Goal: Information Seeking & Learning: Find specific fact

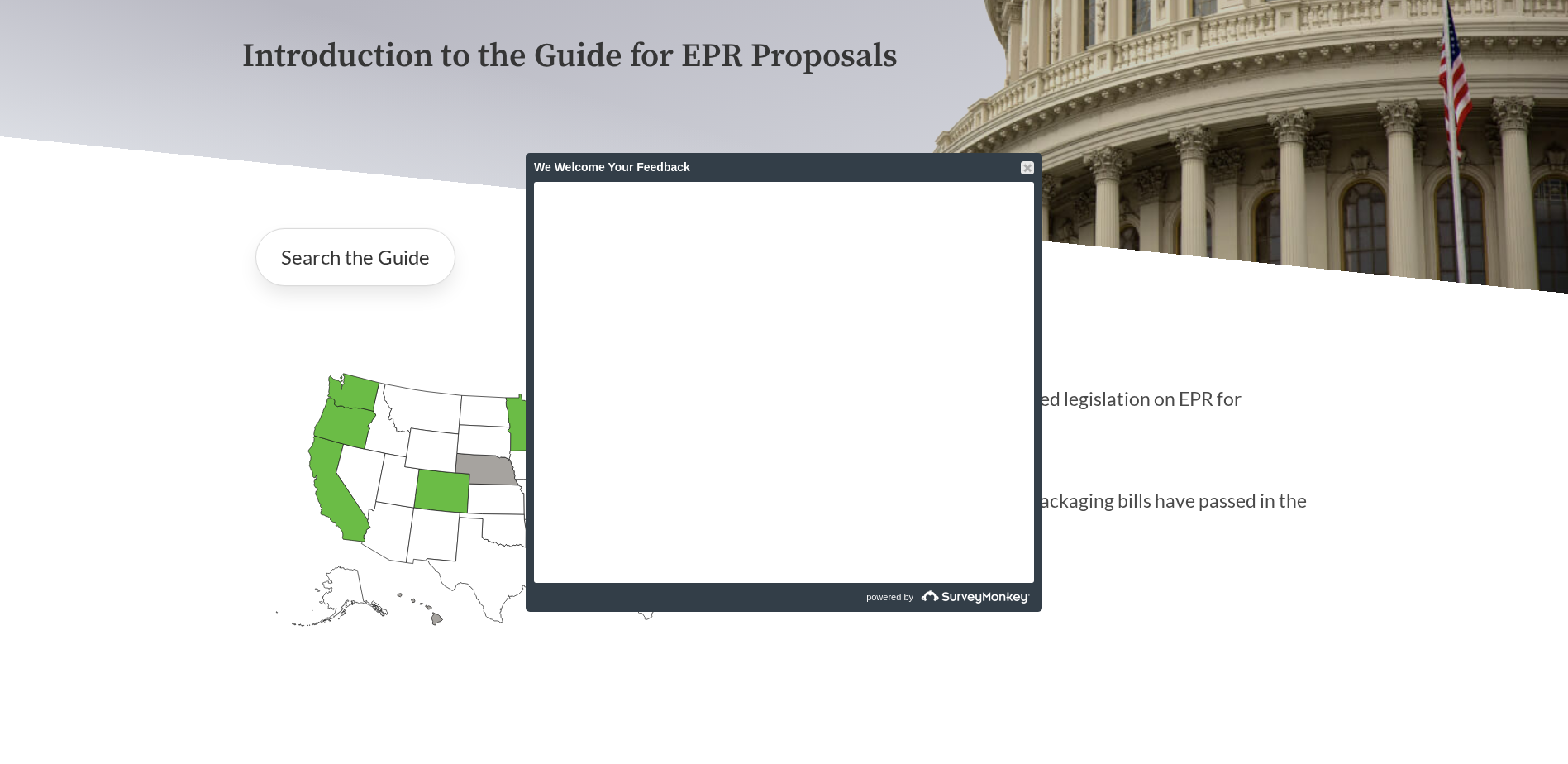
scroll to position [441, 0]
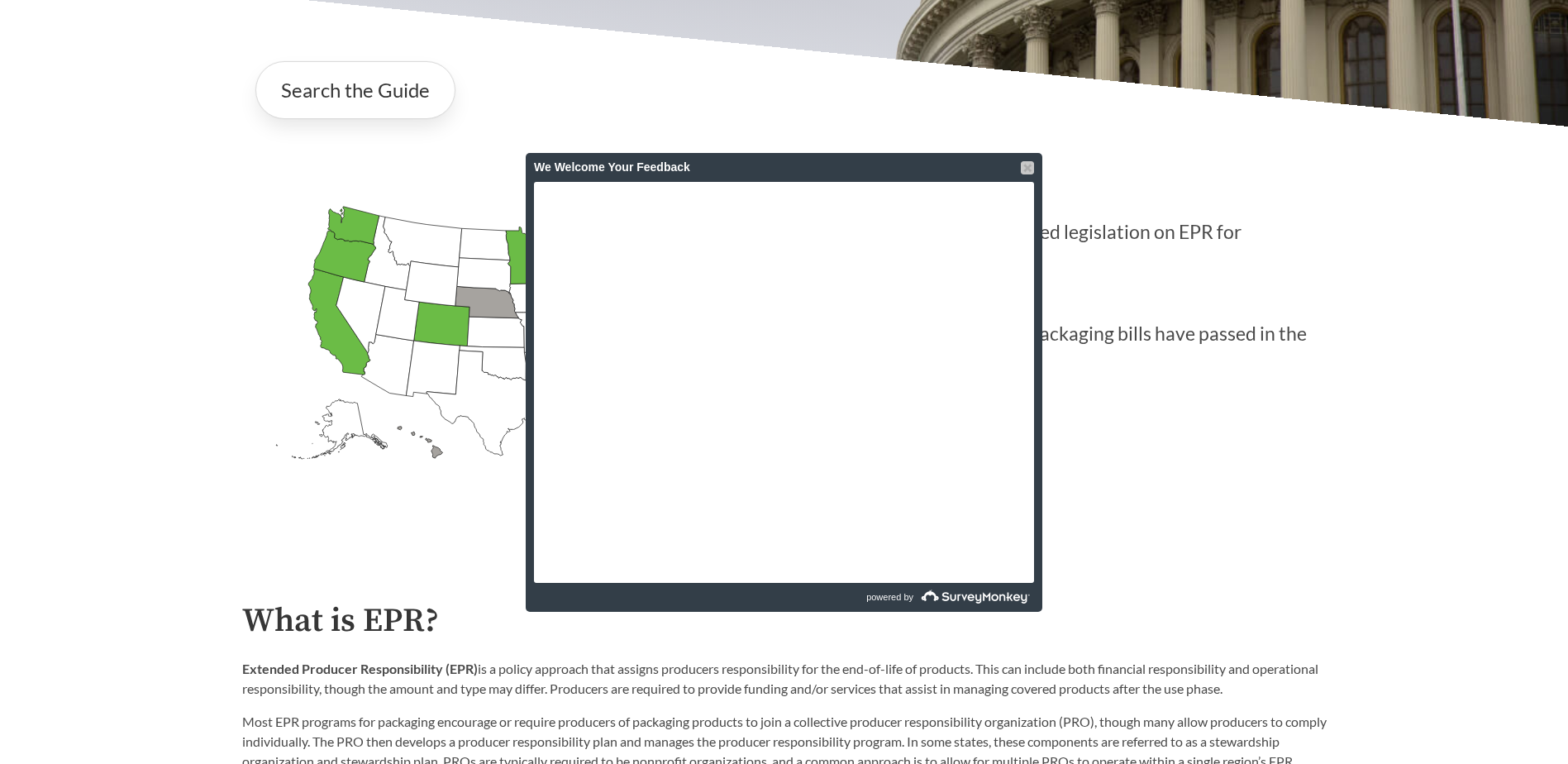
click at [1026, 169] on div at bounding box center [1027, 168] width 13 height 13
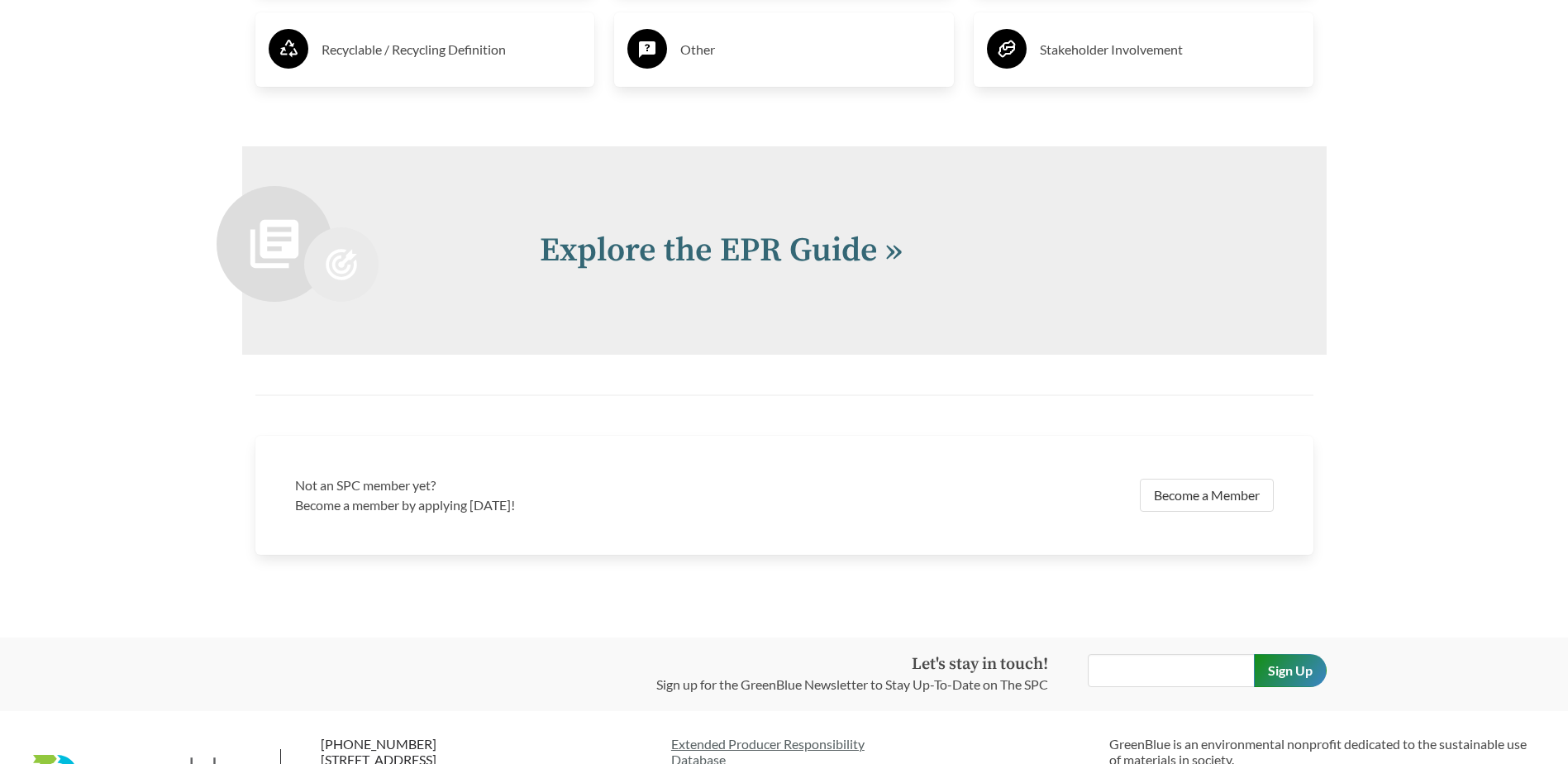
scroll to position [3637, 0]
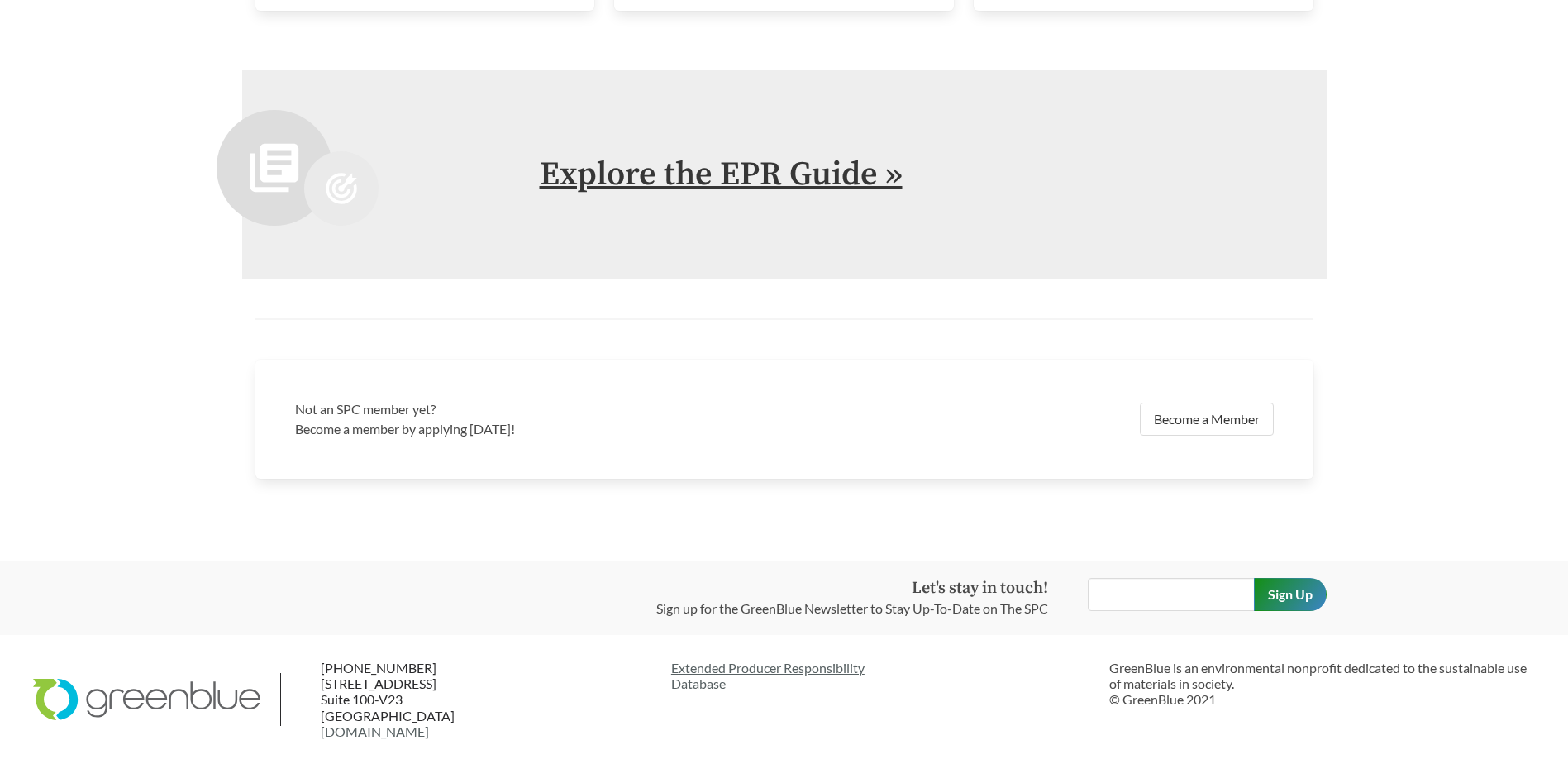
click at [862, 179] on link "Explore the EPR Guide »" at bounding box center [720, 174] width 363 height 42
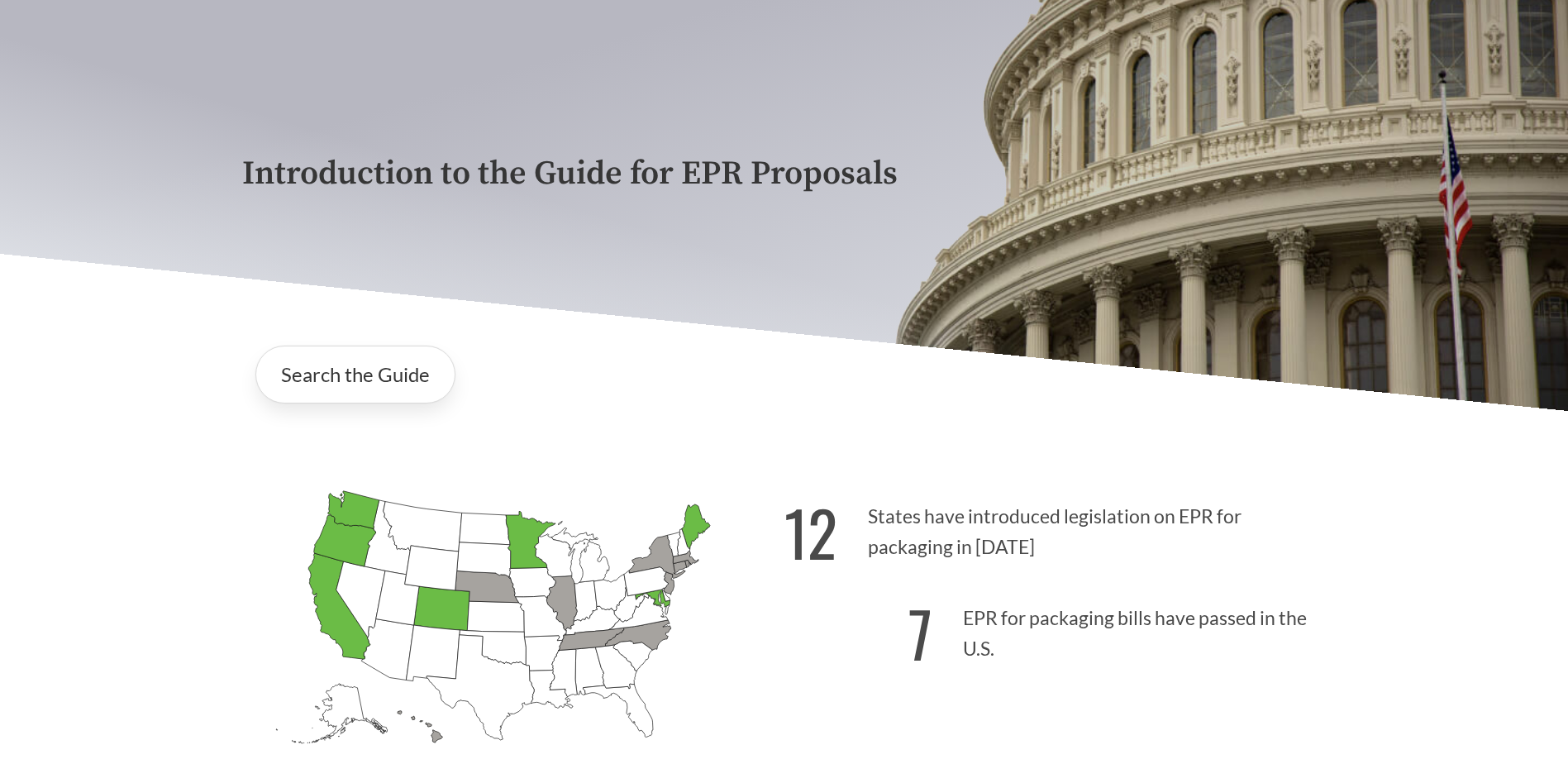
scroll to position [441, 0]
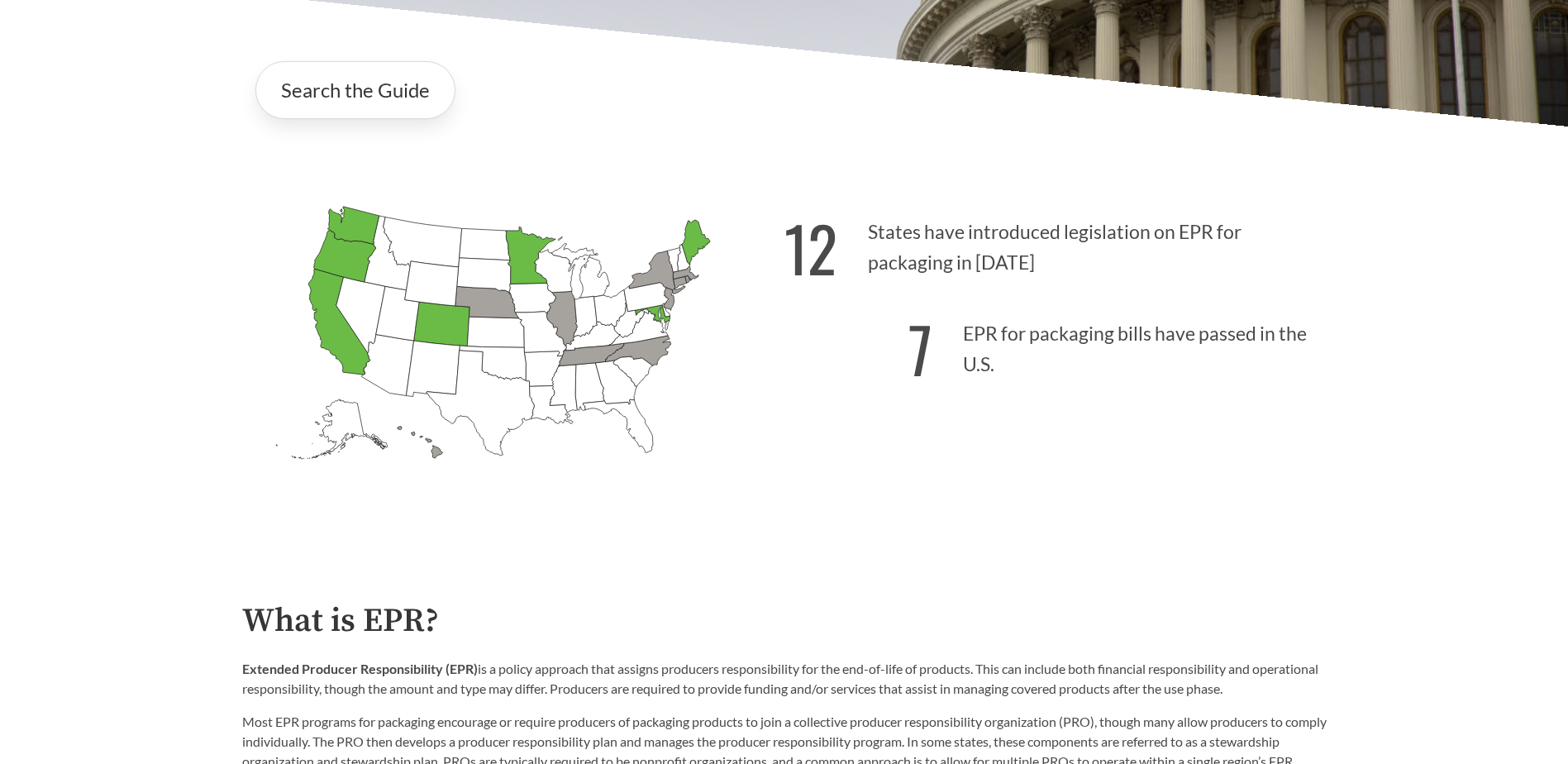
drag, startPoint x: 1028, startPoint y: 269, endPoint x: 930, endPoint y: 249, distance: 100.0
click at [930, 249] on p "12 States have introduced legislation on EPR for packaging in [DATE]" at bounding box center [1055, 242] width 542 height 102
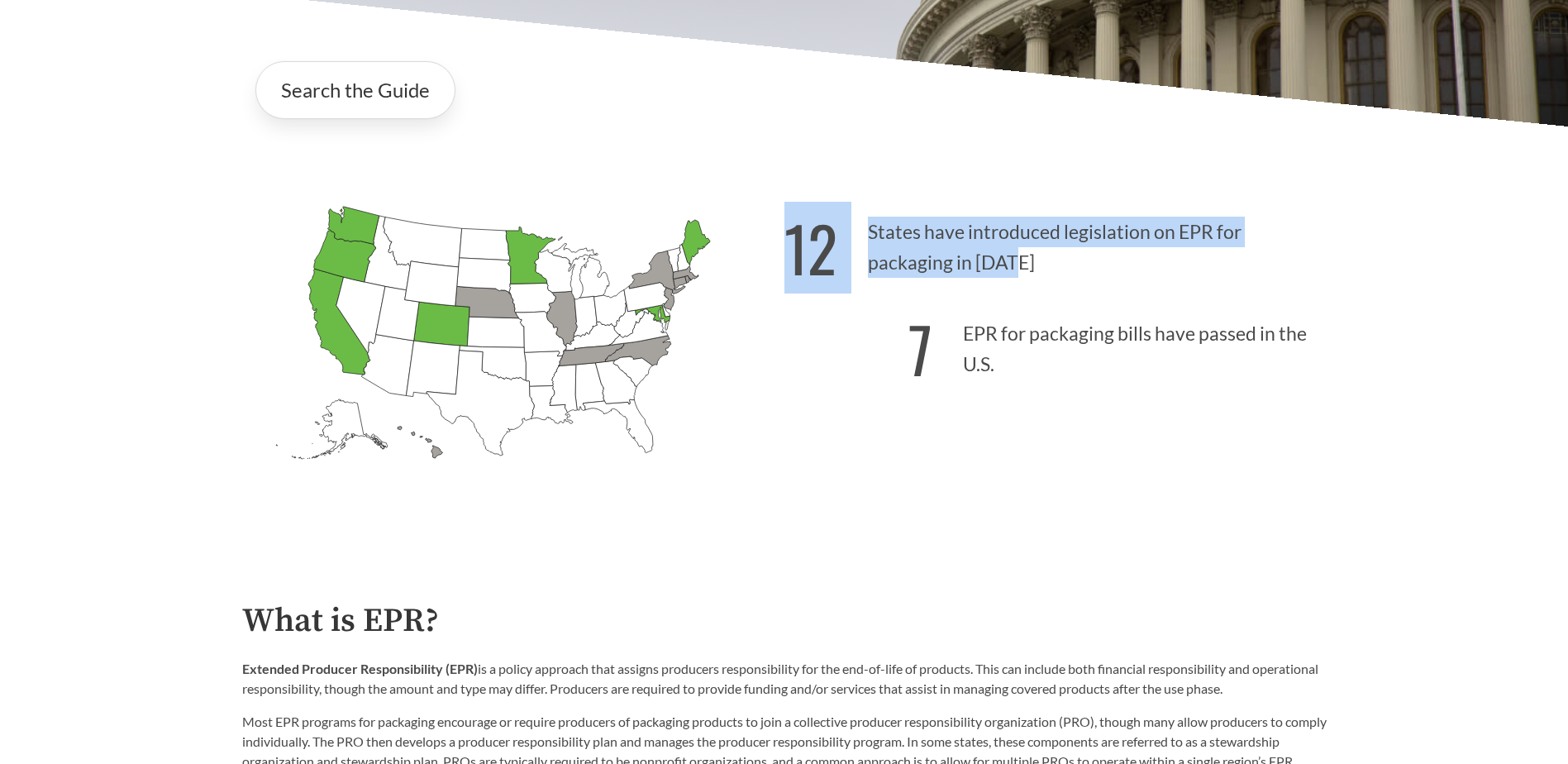
drag, startPoint x: 785, startPoint y: 231, endPoint x: 1017, endPoint y: 269, distance: 235.1
click at [1017, 269] on p "12 States have introduced legislation on EPR for packaging in [DATE]" at bounding box center [1055, 242] width 542 height 102
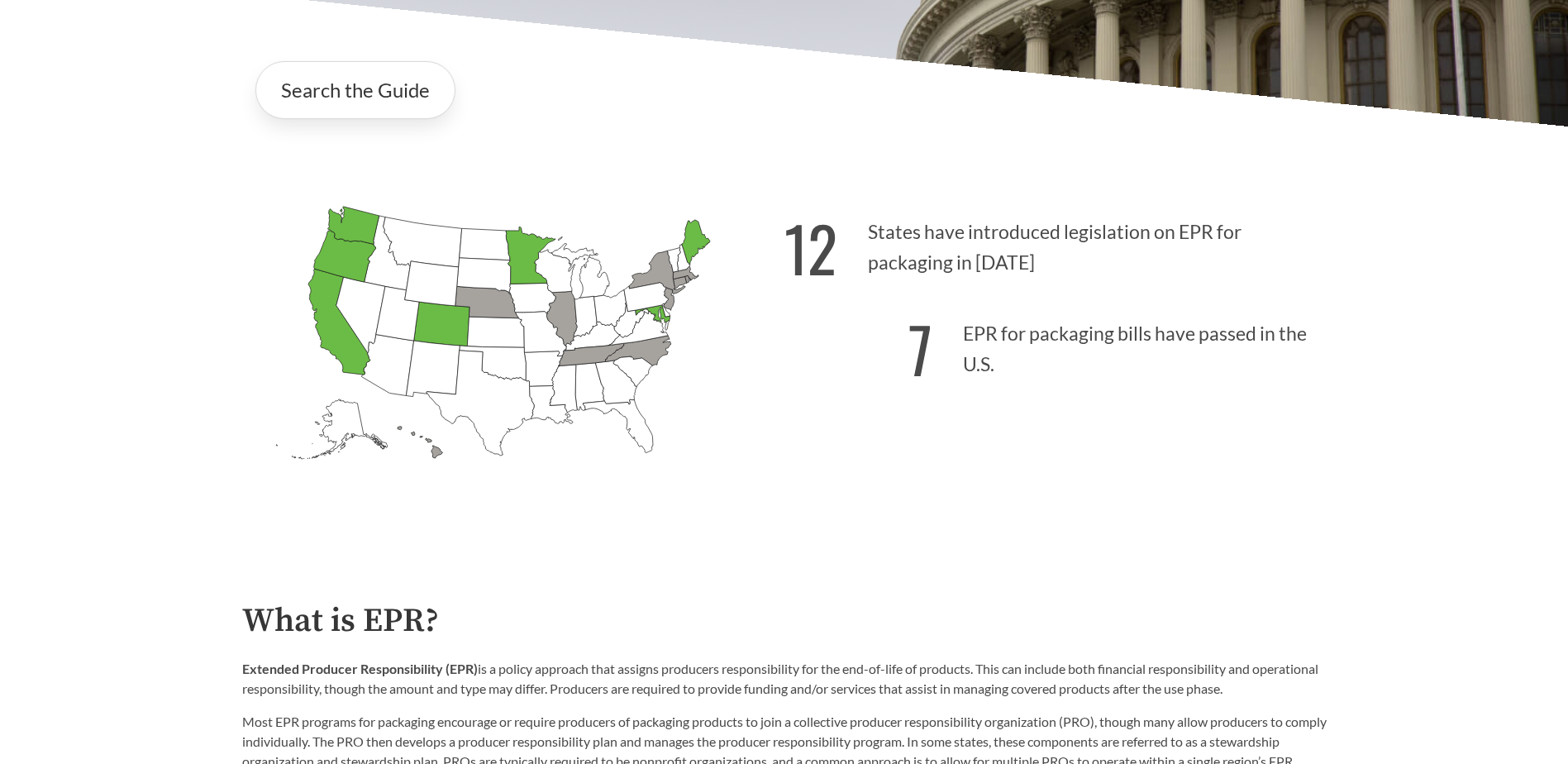
drag, startPoint x: 1017, startPoint y: 269, endPoint x: 997, endPoint y: 372, distance: 104.9
click at [996, 372] on p "7 EPR for packaging bills have passed in the U.S." at bounding box center [1055, 344] width 542 height 102
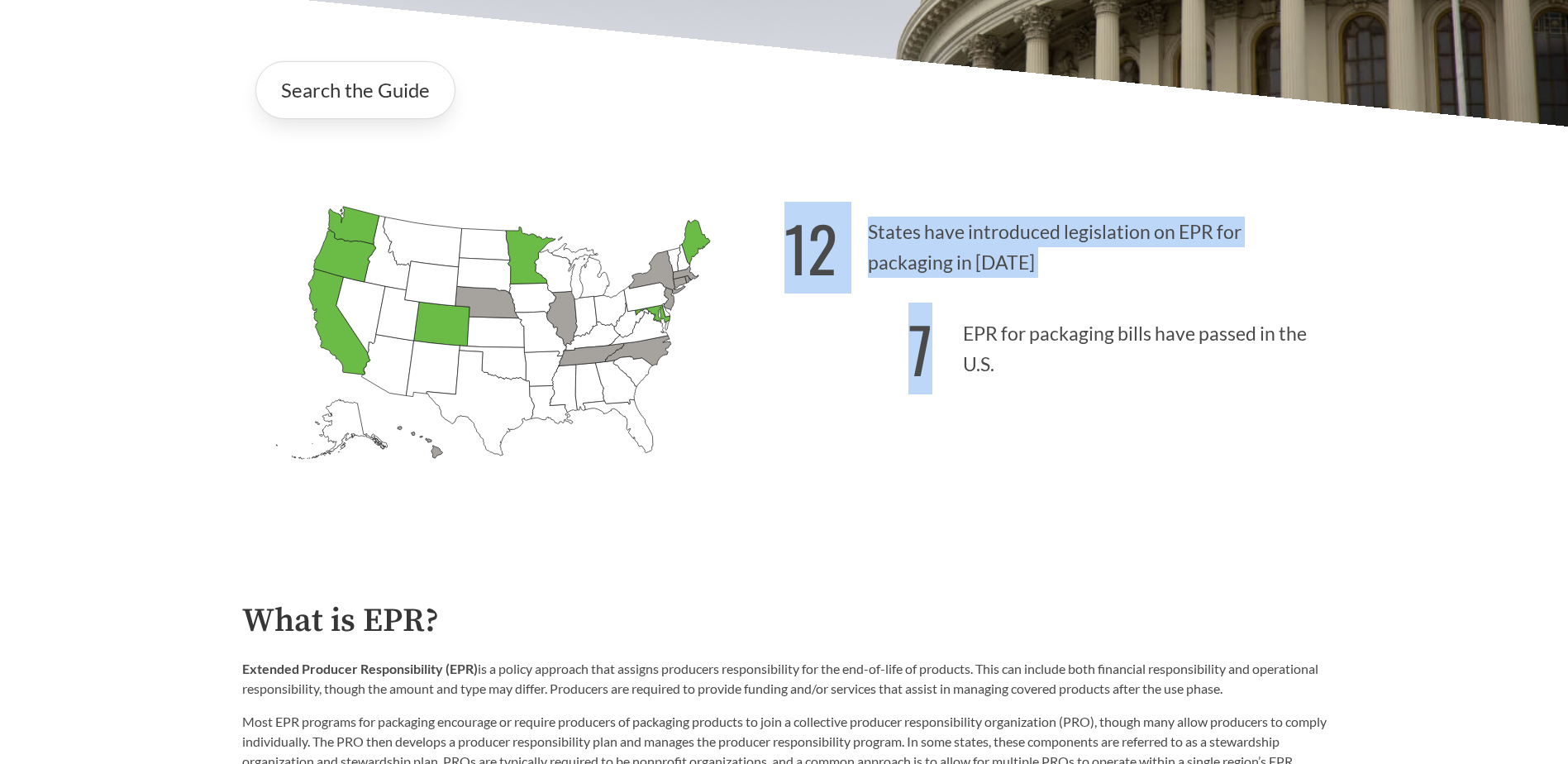
drag, startPoint x: 999, startPoint y: 370, endPoint x: 792, endPoint y: 237, distance: 246.0
click at [792, 237] on div "12 States have introduced legislation on EPR for packaging in [DATE] 7 EPR for …" at bounding box center [1055, 363] width 542 height 344
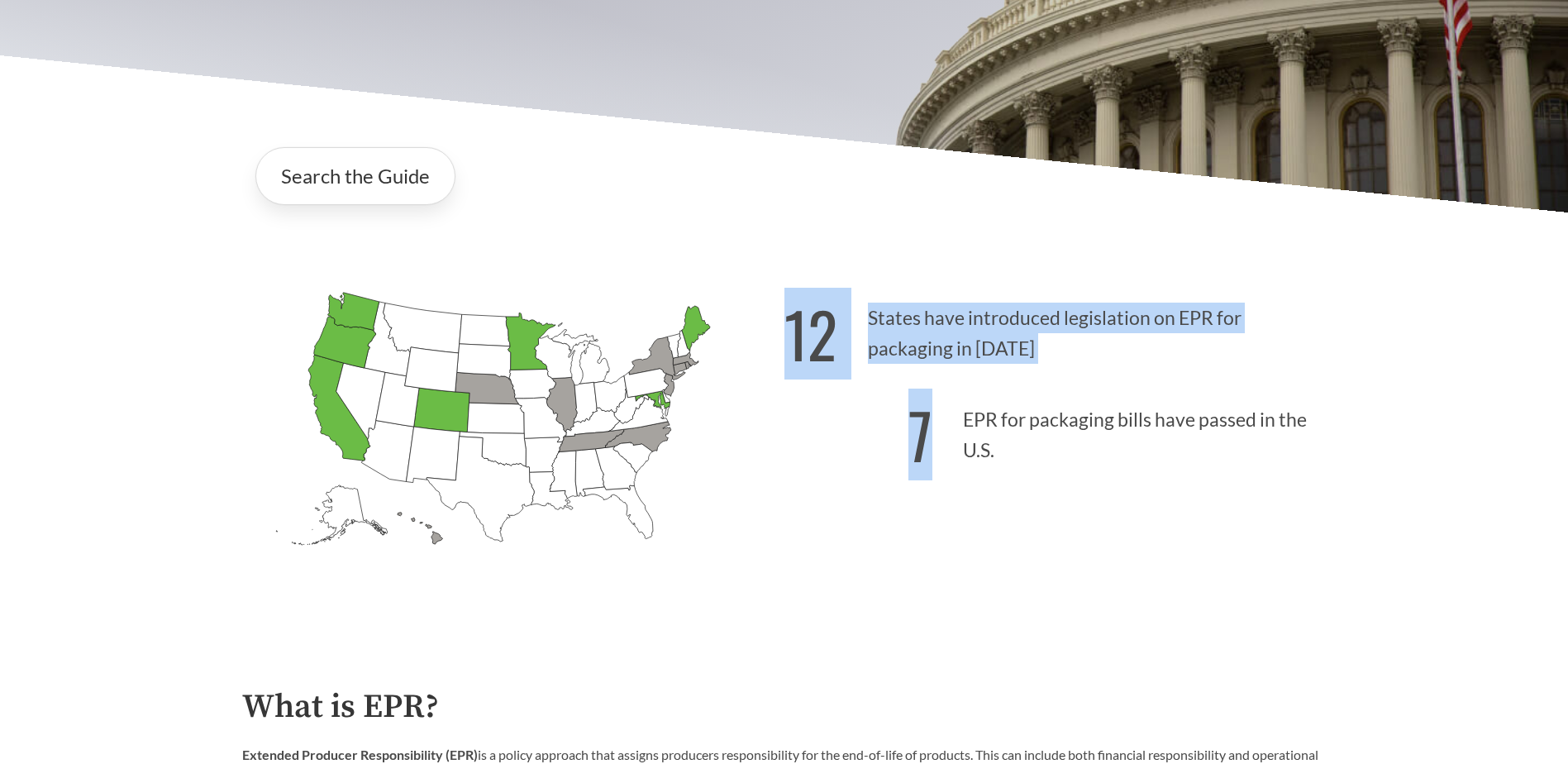
scroll to position [330, 0]
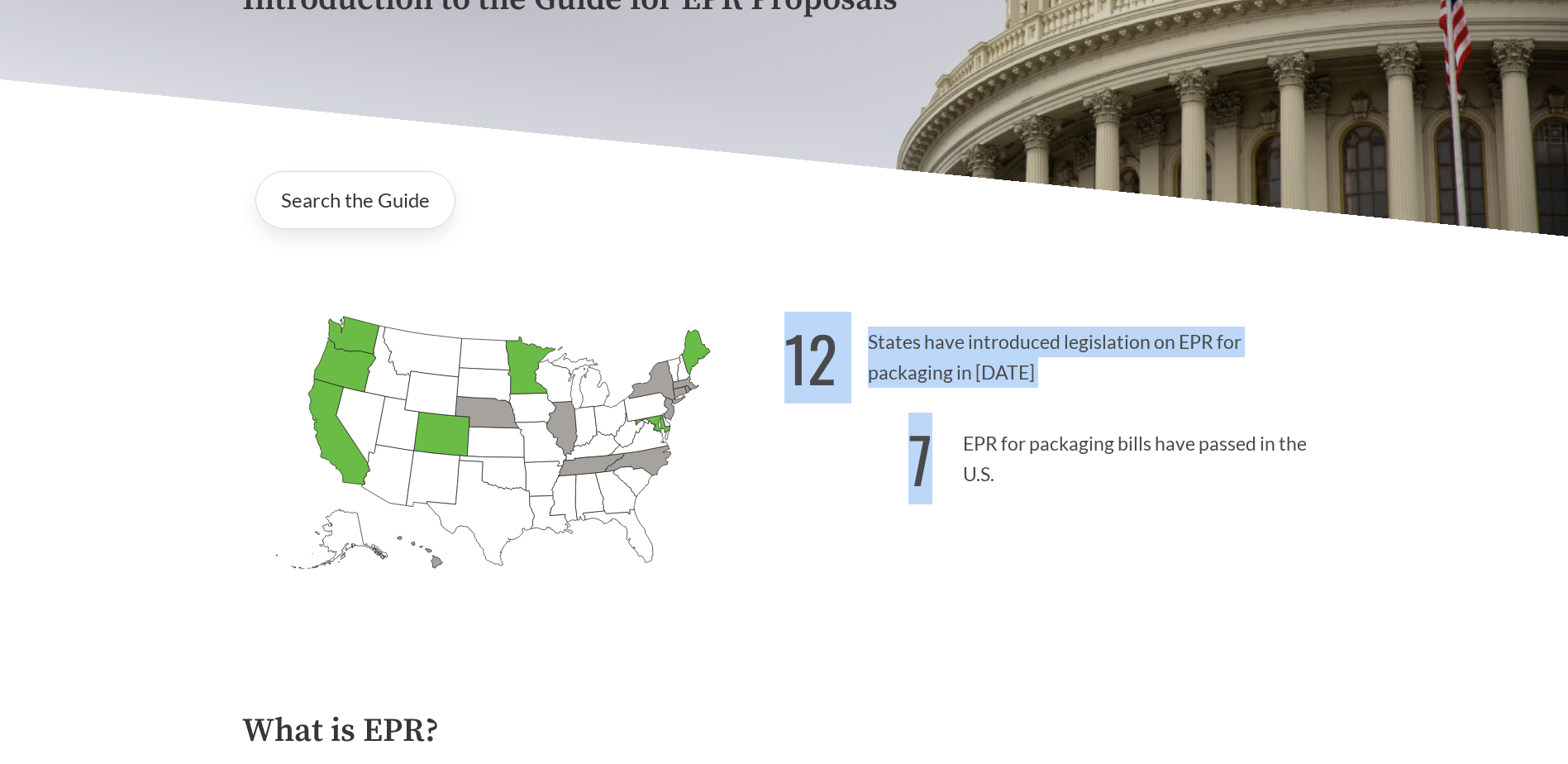
click at [873, 327] on p "12 States have introduced legislation on EPR for packaging in [DATE]" at bounding box center [1055, 352] width 542 height 102
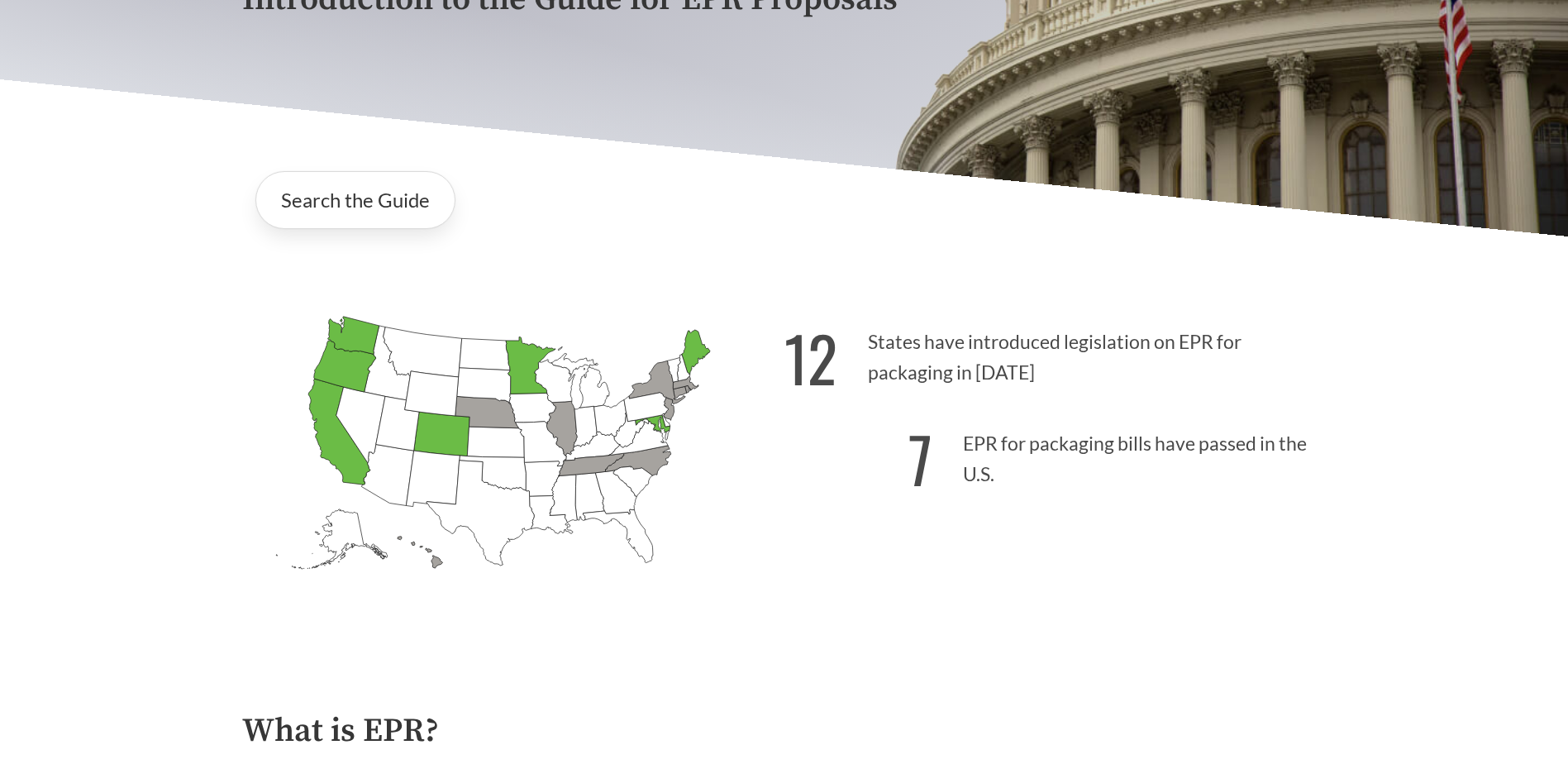
drag, startPoint x: 1023, startPoint y: 374, endPoint x: 844, endPoint y: 359, distance: 179.6
click at [844, 359] on p "12 States have introduced legislation on EPR for packaging in [DATE]" at bounding box center [1055, 352] width 542 height 102
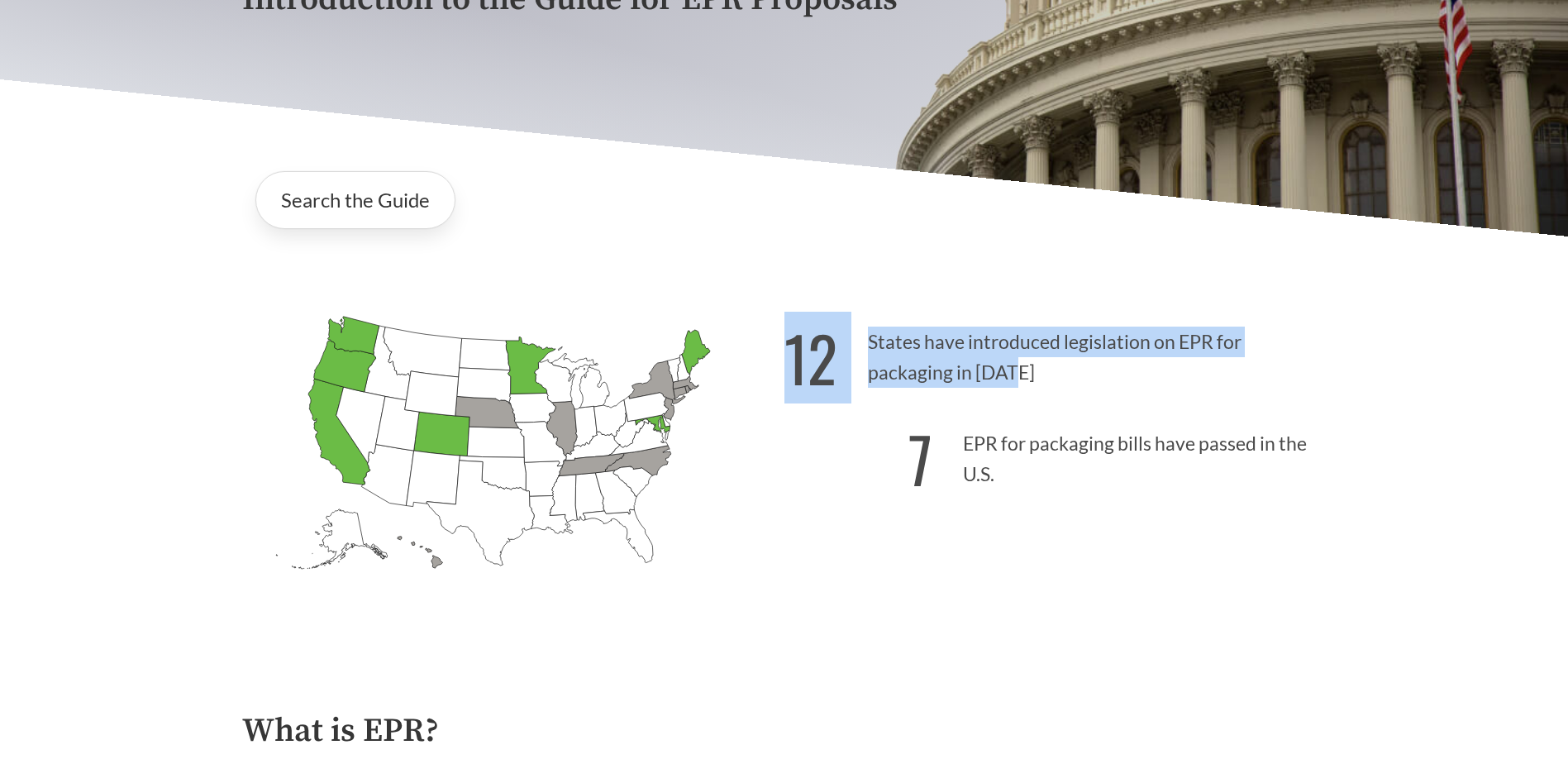
drag, startPoint x: 783, startPoint y: 333, endPoint x: 1016, endPoint y: 378, distance: 237.3
click at [1016, 378] on div "[US_STATE] Introduced: [US_STATE] Introduced: [US_STATE] Introduced: [US_STATE]…" at bounding box center [784, 454] width 1111 height 383
copy p "12 States have introduced legislation on EPR for packaging in [DATE]"
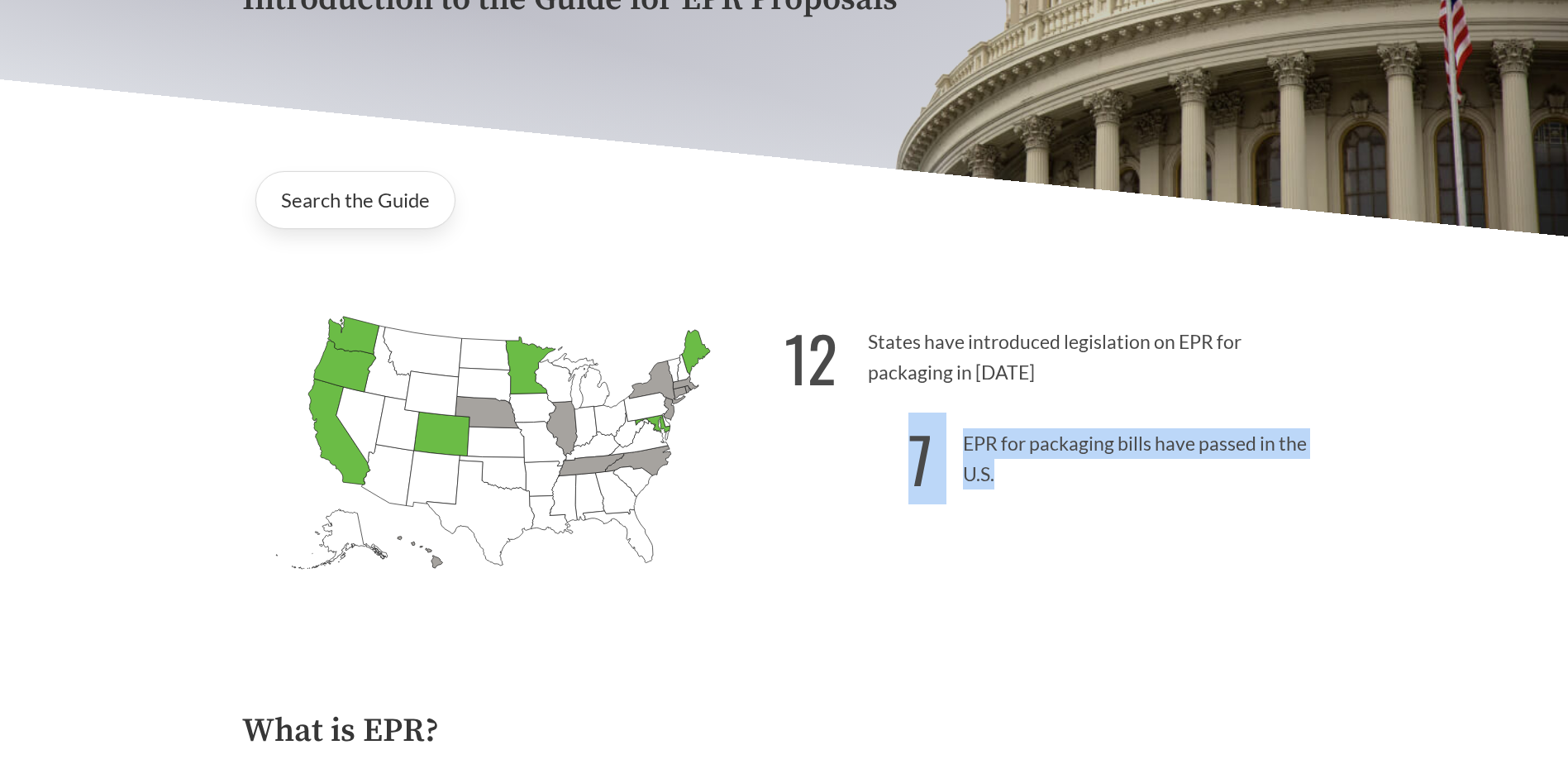
drag, startPoint x: 907, startPoint y: 458, endPoint x: 993, endPoint y: 479, distance: 88.5
click at [993, 479] on p "7 EPR for packaging bills have passed in the U.S." at bounding box center [1055, 454] width 542 height 102
copy p "7 EPR for packaging bills have passed in the U.S."
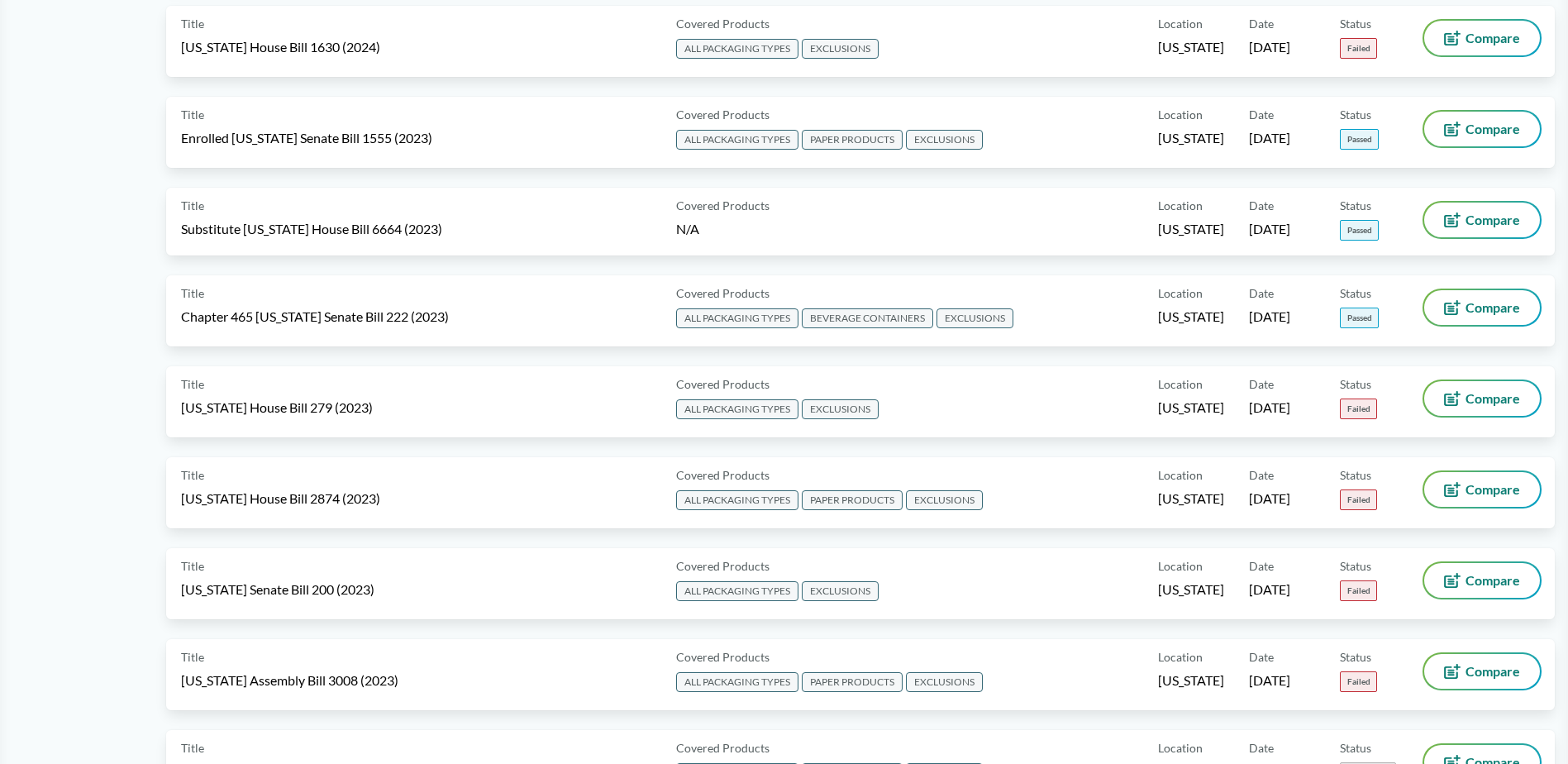
scroll to position [3466, 0]
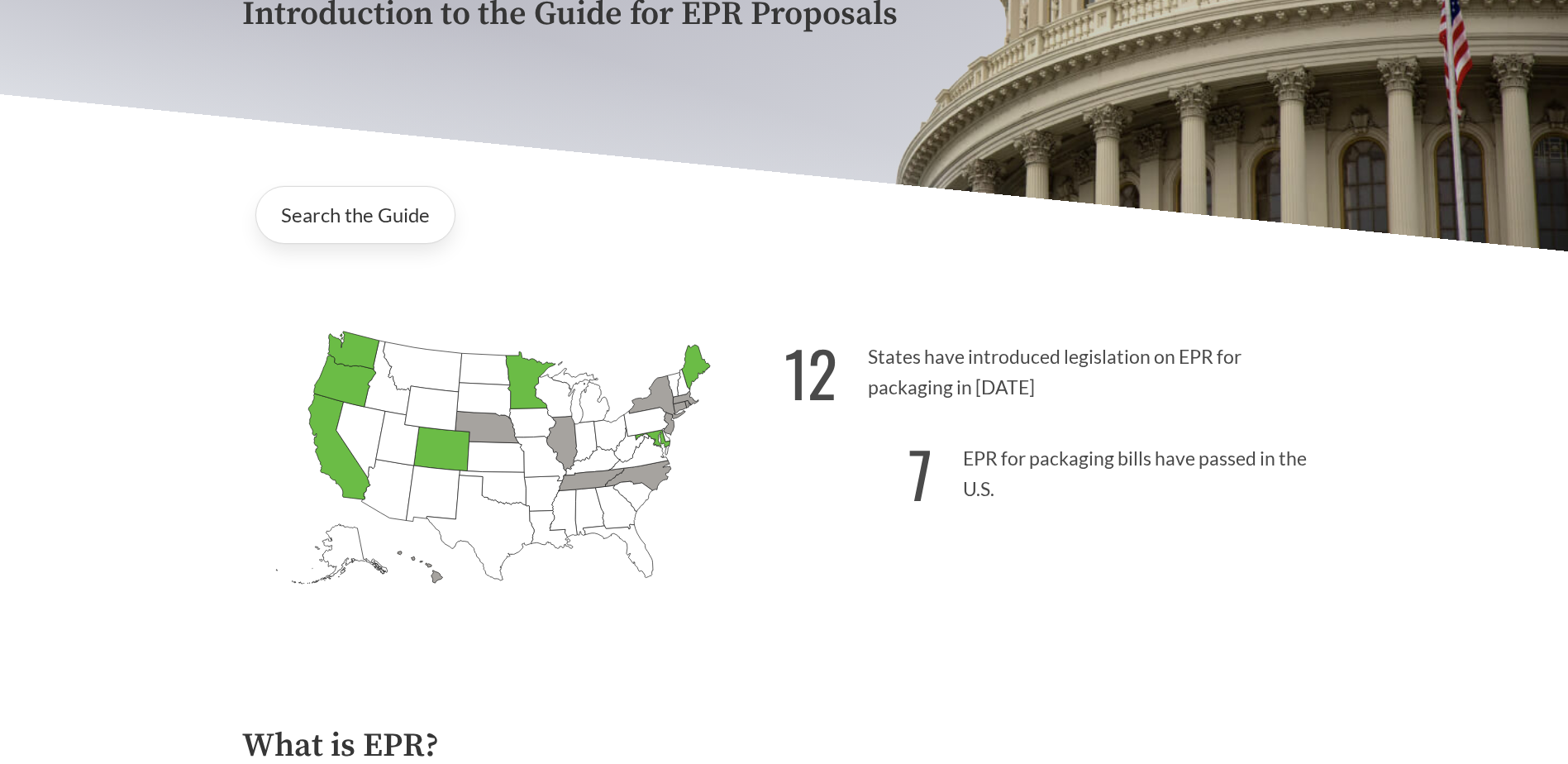
scroll to position [441, 0]
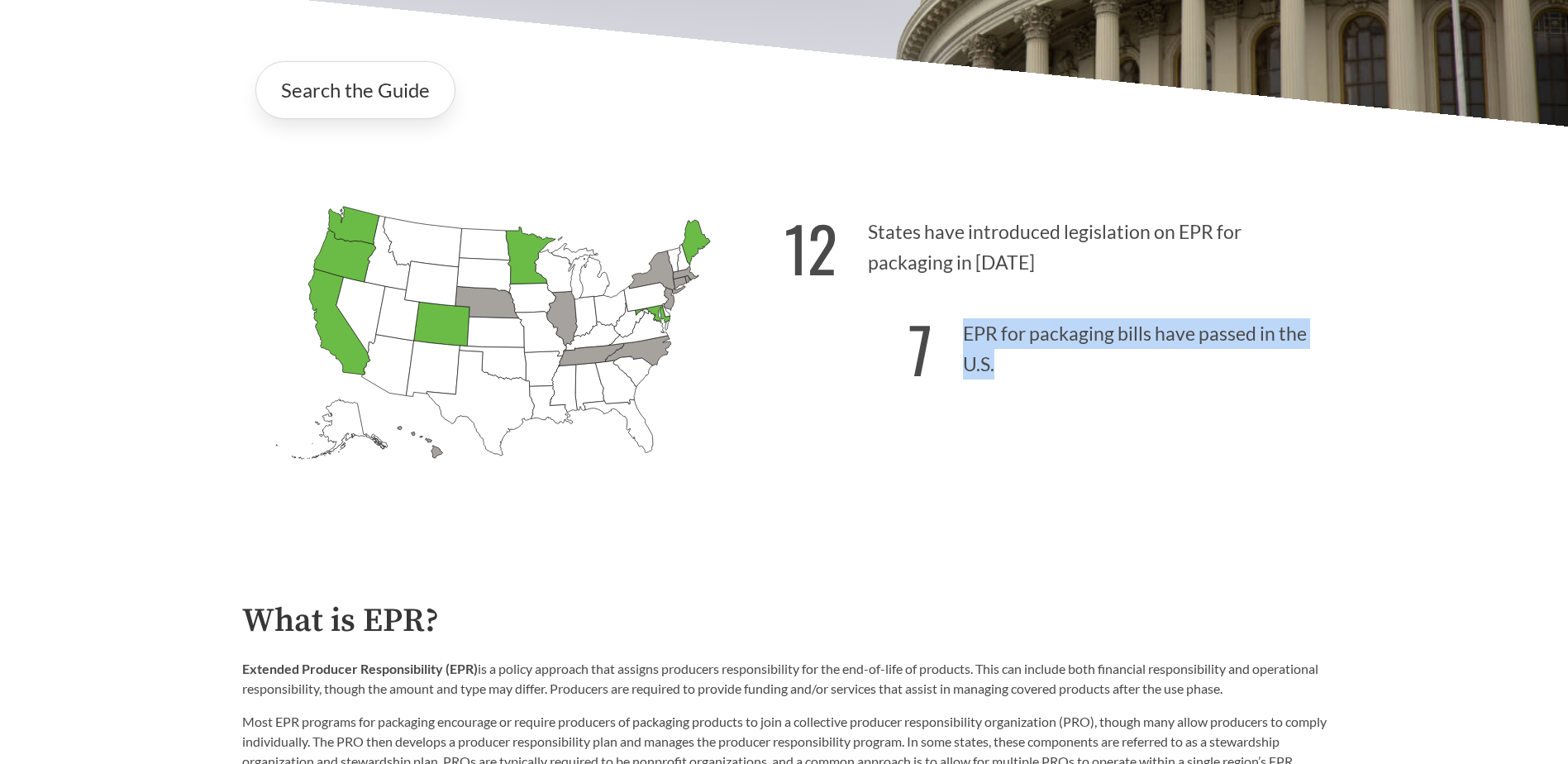
click at [993, 371] on p "7 EPR for packaging bills have passed in the U.S." at bounding box center [1055, 344] width 542 height 102
drag, startPoint x: 993, startPoint y: 371, endPoint x: 984, endPoint y: 363, distance: 12.0
copy p "EPR for packaging bills have passed in the U.S."
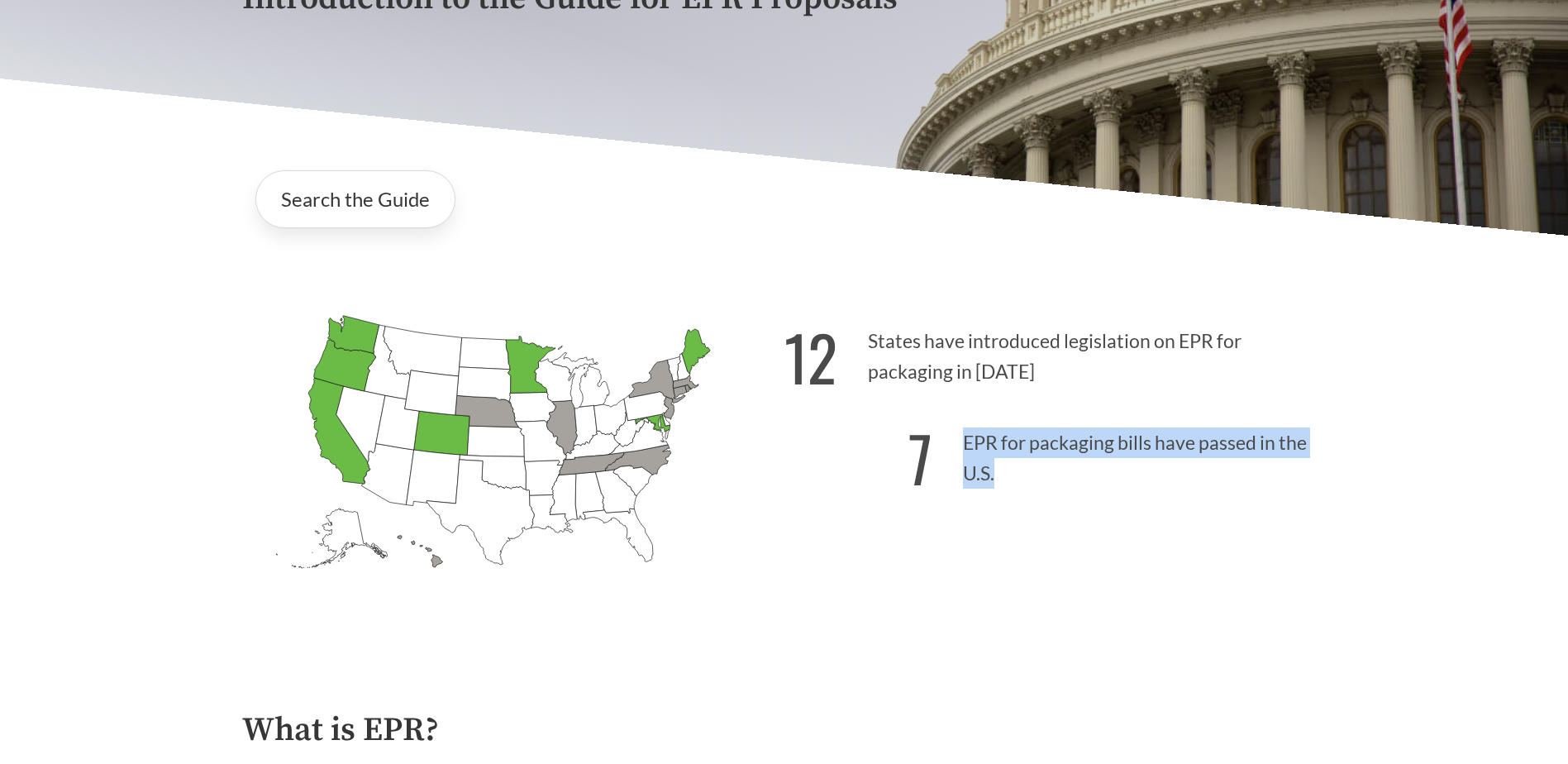
scroll to position [330, 0]
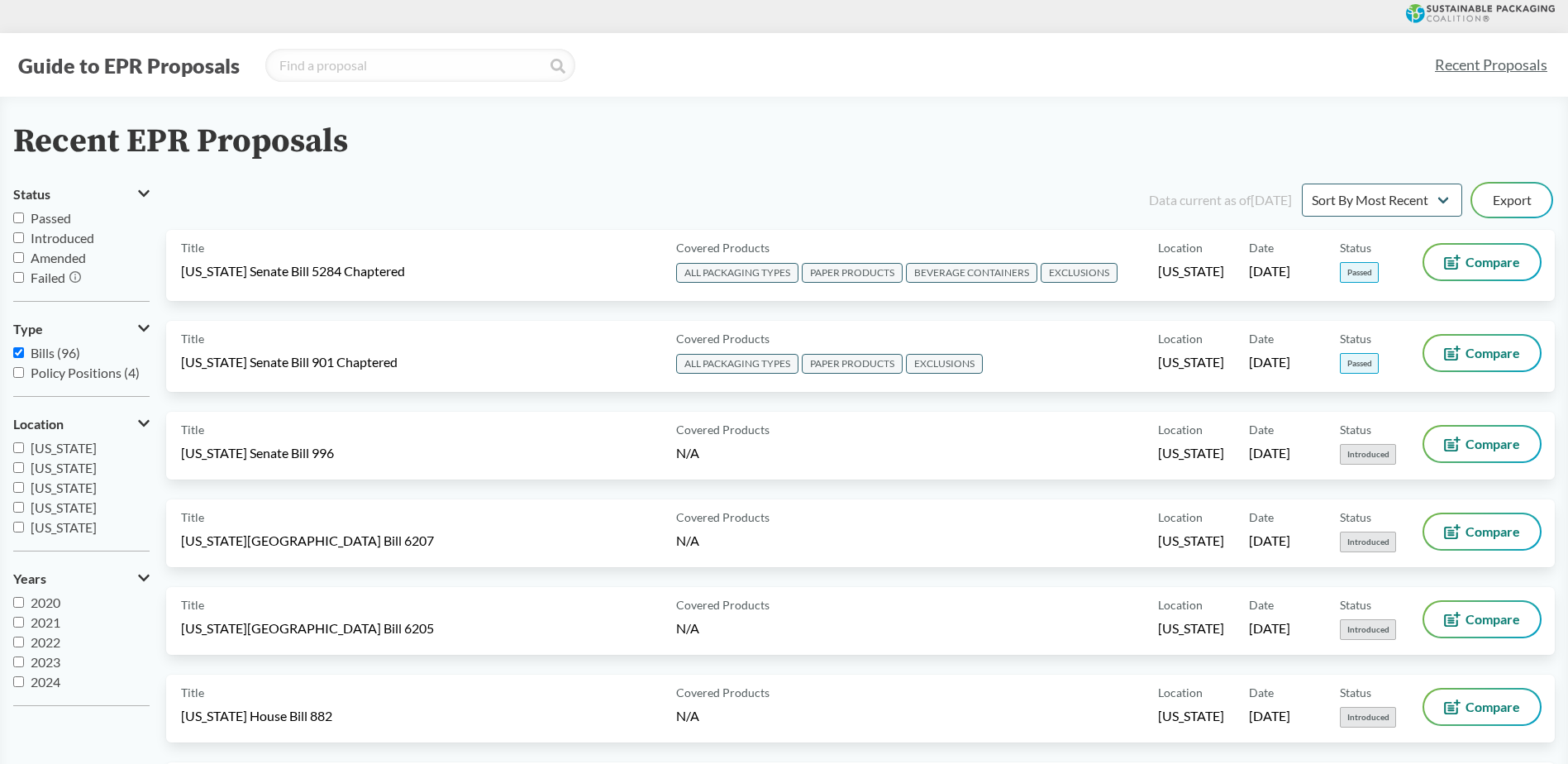
click at [14, 216] on input "Passed" at bounding box center [19, 218] width 11 height 11
checkbox input "true"
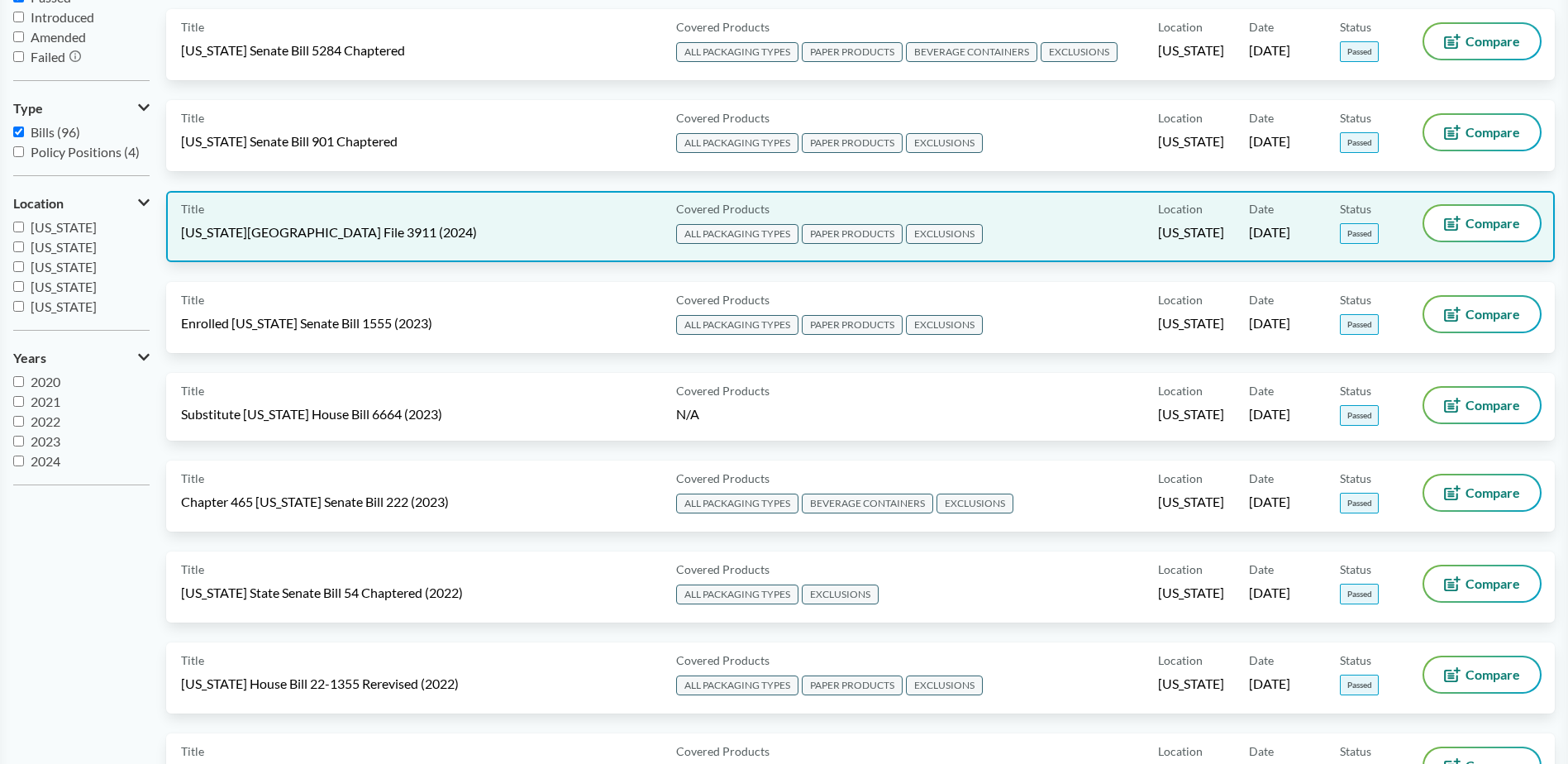
scroll to position [110, 0]
